Goal: Transaction & Acquisition: Purchase product/service

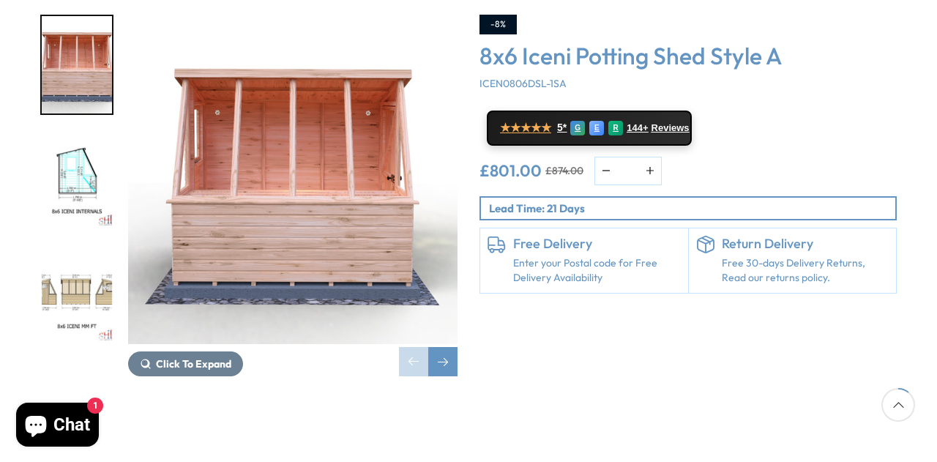
scroll to position [276, 0]
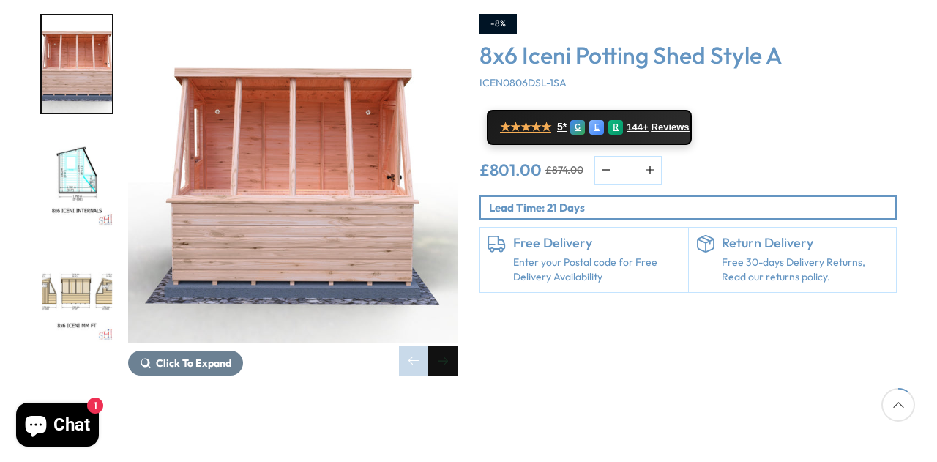
click at [444, 346] on div "Next slide" at bounding box center [442, 360] width 29 height 29
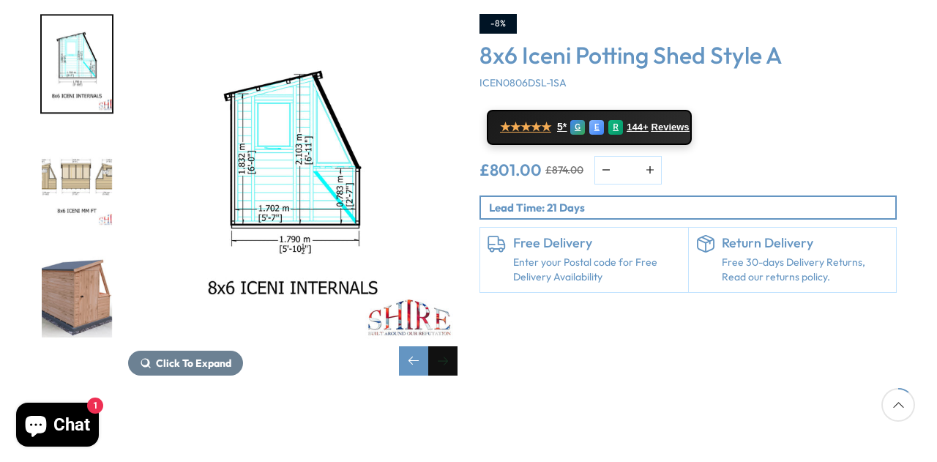
click at [448, 346] on div "Next slide" at bounding box center [442, 360] width 29 height 29
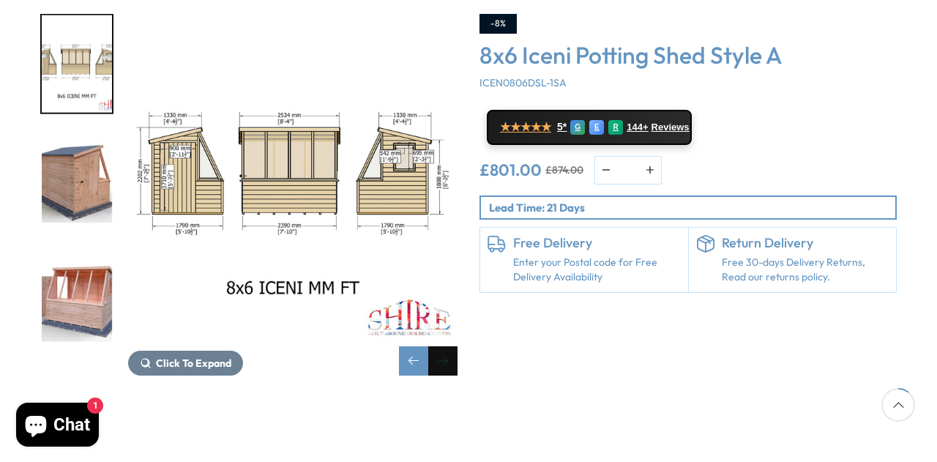
click at [448, 346] on div "Next slide" at bounding box center [442, 360] width 29 height 29
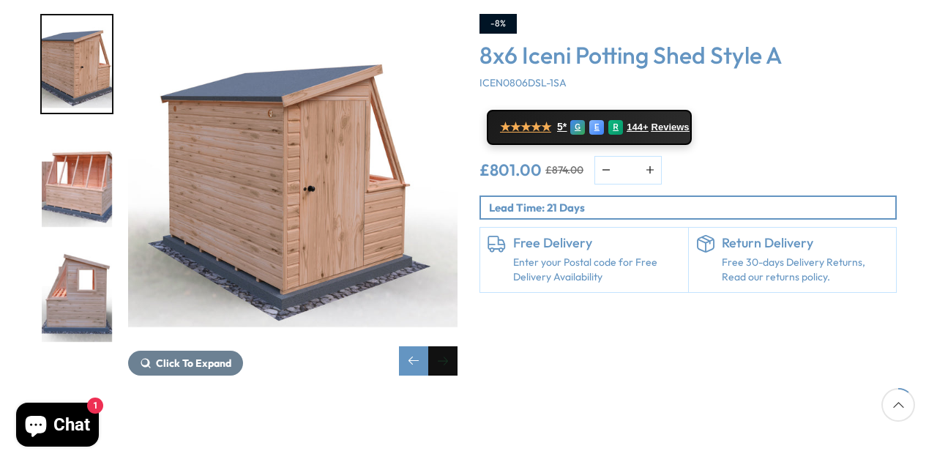
click at [448, 346] on div "Next slide" at bounding box center [442, 360] width 29 height 29
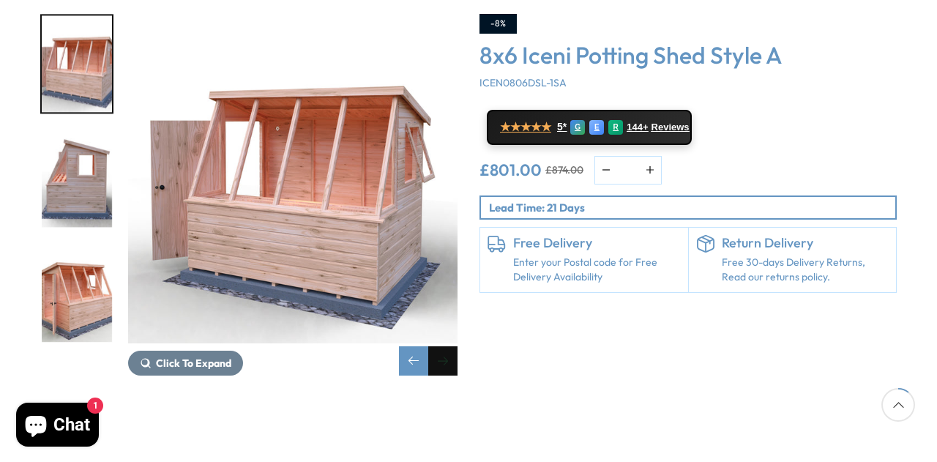
click at [448, 346] on div "Next slide" at bounding box center [442, 360] width 29 height 29
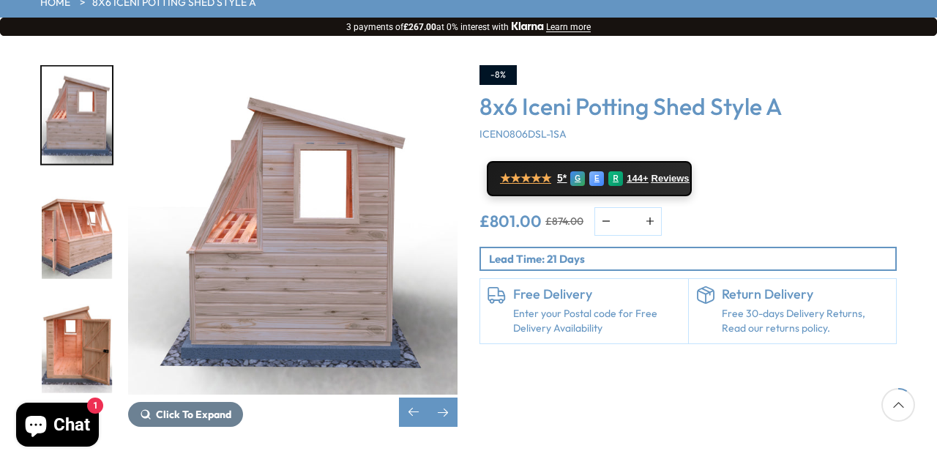
scroll to position [226, 0]
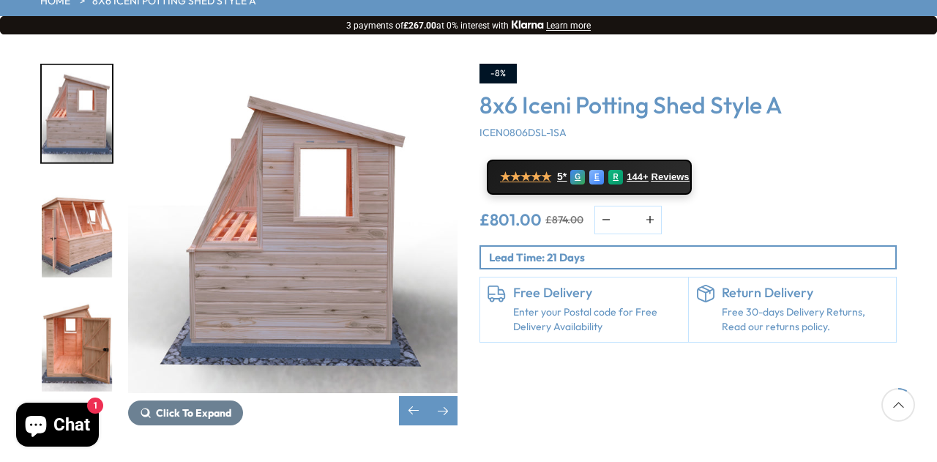
click at [608, 250] on p "Lead Time: 21 Days" at bounding box center [692, 257] width 406 height 15
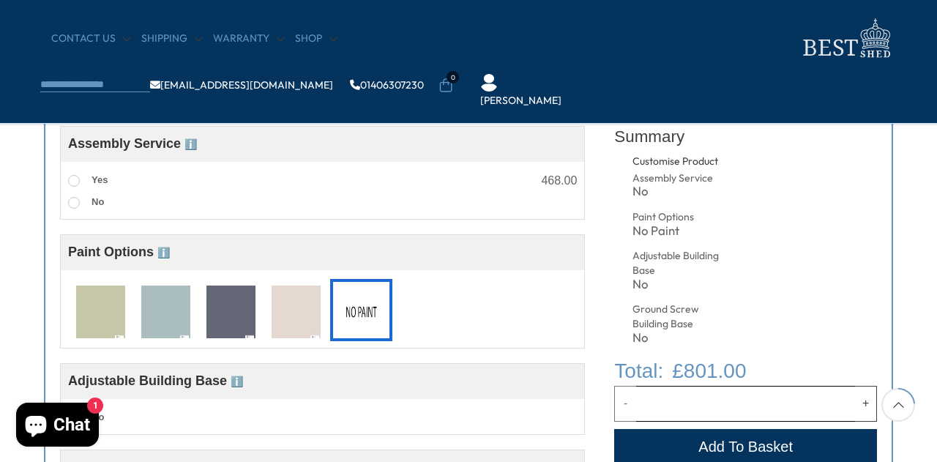
scroll to position [578, 0]
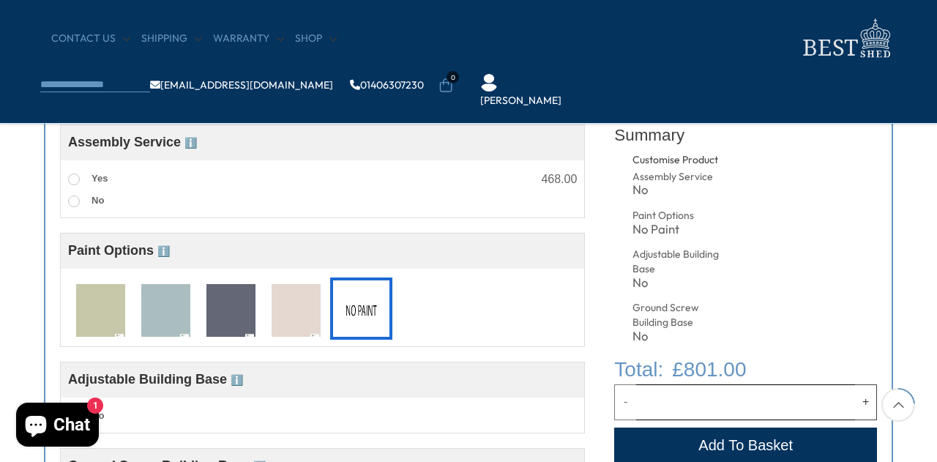
click at [294, 298] on img at bounding box center [296, 311] width 49 height 54
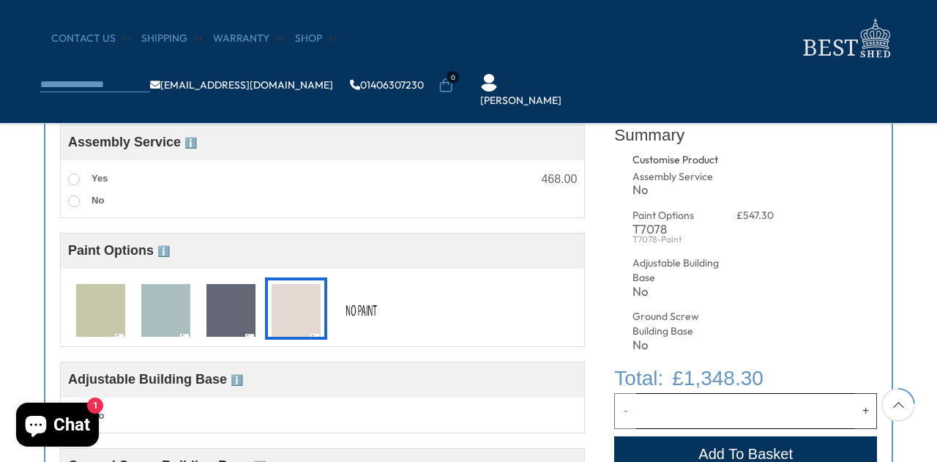
click at [332, 300] on div "No Paint" at bounding box center [361, 308] width 62 height 62
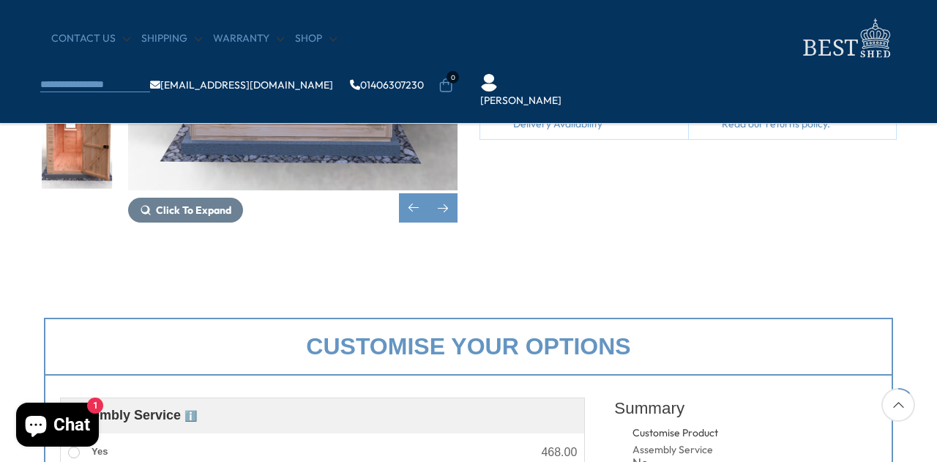
scroll to position [0, 0]
